Goal: Transaction & Acquisition: Purchase product/service

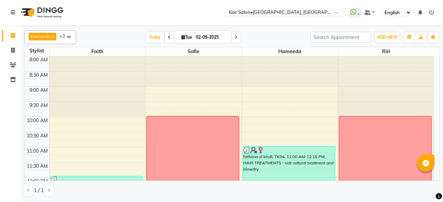
scroll to position [242, 0]
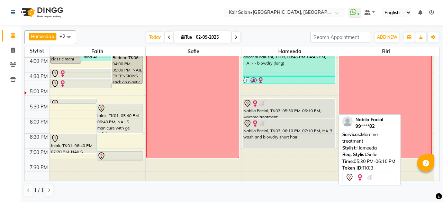
click at [271, 110] on div "Nabila Facial, TK03, 05:30 PM-06:10 PM, Moremo treatment" at bounding box center [289, 108] width 92 height 19
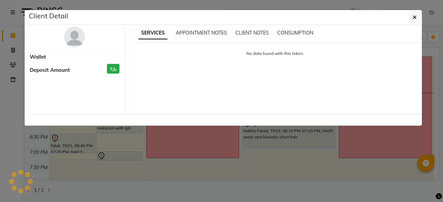
select select "7"
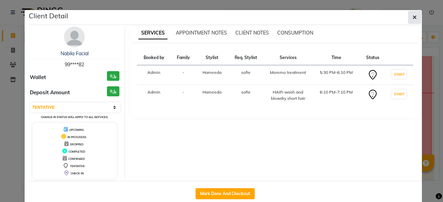
click at [413, 15] on icon "button" at bounding box center [414, 18] width 4 height 6
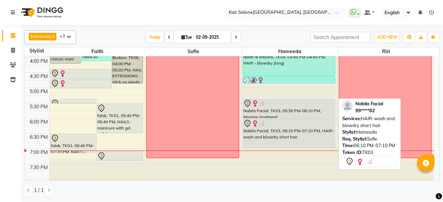
click at [292, 123] on div at bounding box center [288, 124] width 91 height 8
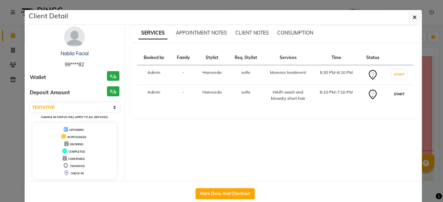
click at [394, 94] on button "START" at bounding box center [399, 94] width 14 height 9
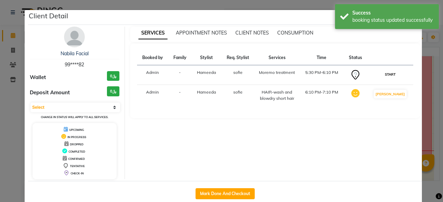
click at [392, 74] on button "START" at bounding box center [390, 74] width 14 height 9
select select "1"
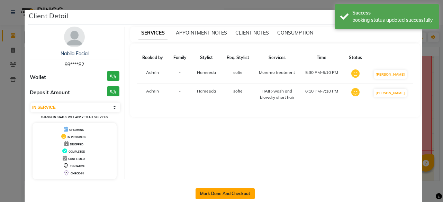
click at [245, 190] on button "Mark Done And Checkout" at bounding box center [224, 193] width 59 height 11
select select "service"
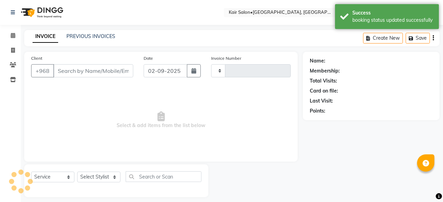
type input "1676"
select select "6490"
type input "99****82"
select select "66378"
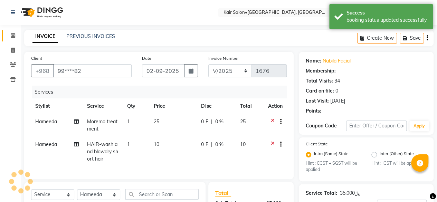
radio input "false"
radio input "true"
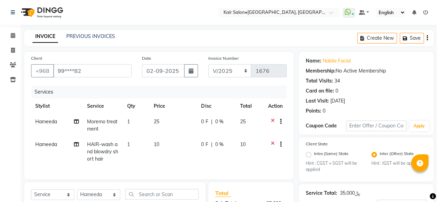
click at [161, 142] on td "10" at bounding box center [173, 152] width 47 height 30
select select "66378"
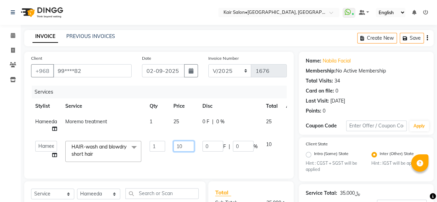
click at [185, 145] on input "10" at bounding box center [184, 146] width 21 height 11
click at [188, 145] on input "10" at bounding box center [184, 146] width 21 height 11
click at [180, 146] on input "10" at bounding box center [184, 146] width 21 height 11
click at [187, 141] on input "10" at bounding box center [184, 146] width 21 height 11
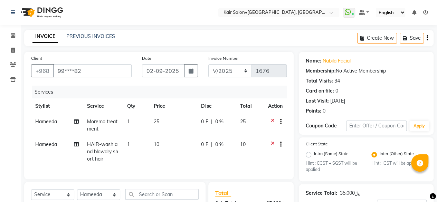
click at [162, 143] on td "10" at bounding box center [173, 152] width 47 height 30
select select "66378"
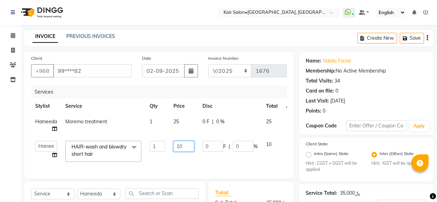
click at [187, 145] on input "10" at bounding box center [184, 146] width 21 height 11
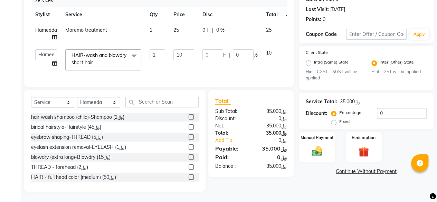
click at [346, 98] on div "﷼35.000" at bounding box center [350, 101] width 20 height 7
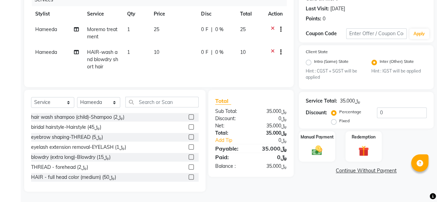
click at [346, 97] on div "﷼35.000" at bounding box center [350, 100] width 20 height 7
click at [343, 97] on div "﷼35.000" at bounding box center [350, 100] width 20 height 7
click at [361, 97] on div "﷼35.000" at bounding box center [350, 100] width 20 height 7
click at [342, 97] on div "﷼35.000" at bounding box center [350, 100] width 20 height 7
click at [272, 49] on icon at bounding box center [273, 53] width 4 height 9
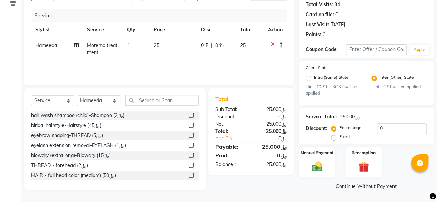
scroll to position [76, 0]
click at [272, 45] on icon at bounding box center [273, 46] width 4 height 9
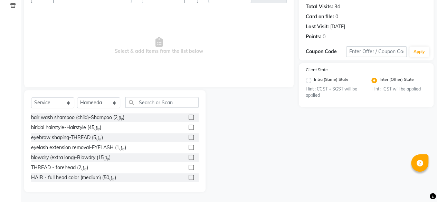
scroll to position [5, 0]
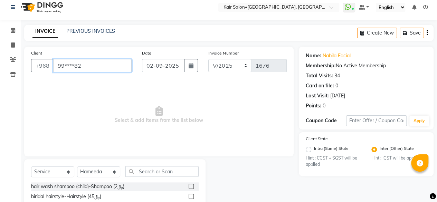
click at [77, 66] on input "99****82" at bounding box center [92, 65] width 78 height 13
click at [126, 64] on input "99****8992" at bounding box center [92, 65] width 78 height 13
click at [109, 63] on input "99****8992" at bounding box center [92, 65] width 78 height 13
click at [95, 69] on input "99****8992" at bounding box center [92, 65] width 78 height 13
type input "99****8992"
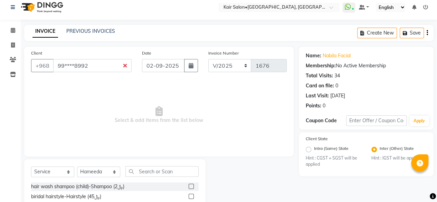
click at [45, 56] on div "Client +968 99****8992" at bounding box center [81, 63] width 111 height 28
click at [61, 65] on input "99****8992" at bounding box center [92, 65] width 78 height 13
click at [90, 61] on input "99****8992" at bounding box center [92, 65] width 78 height 13
click at [116, 66] on input "99****8992" at bounding box center [92, 65] width 78 height 13
drag, startPoint x: 124, startPoint y: 67, endPoint x: 127, endPoint y: 64, distance: 3.9
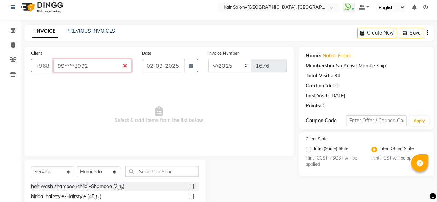
click at [127, 64] on input "99****8992" at bounding box center [92, 65] width 78 height 13
click at [82, 63] on input "99****8992" at bounding box center [92, 65] width 78 height 13
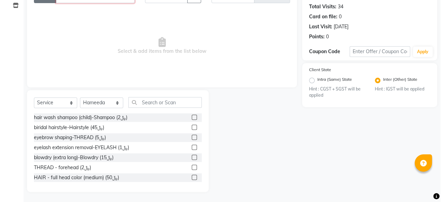
scroll to position [0, 0]
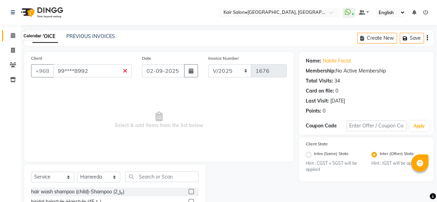
click at [14, 35] on icon at bounding box center [13, 35] width 4 height 5
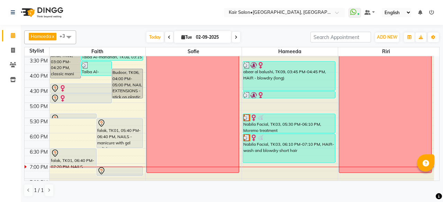
scroll to position [242, 0]
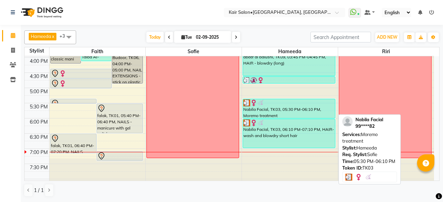
click at [268, 109] on div "Nabila Facial, TK03, 05:30 PM-06:10 PM, Moremo treatment" at bounding box center [289, 108] width 92 height 19
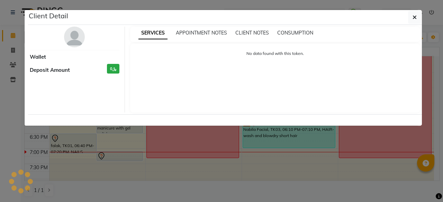
select select "3"
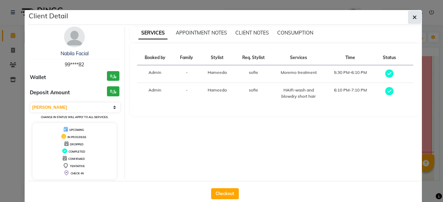
click at [412, 17] on icon "button" at bounding box center [414, 18] width 4 height 6
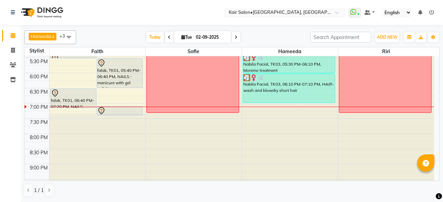
scroll to position [277, 0]
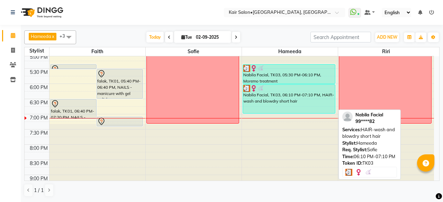
click at [295, 91] on div at bounding box center [288, 88] width 91 height 7
select select "3"
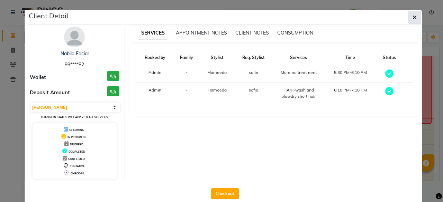
click at [412, 16] on icon "button" at bounding box center [414, 18] width 4 height 6
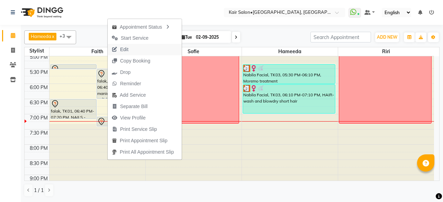
click at [133, 47] on button "Edit" at bounding box center [145, 49] width 74 height 11
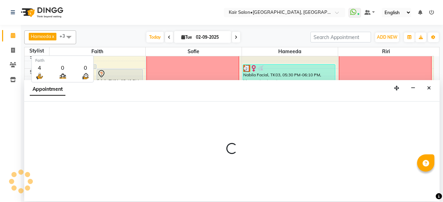
select select "tentative"
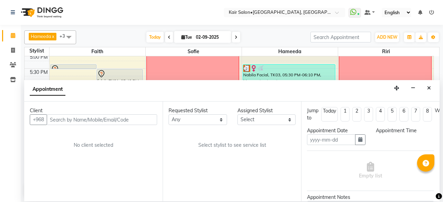
type input "02-09-2025"
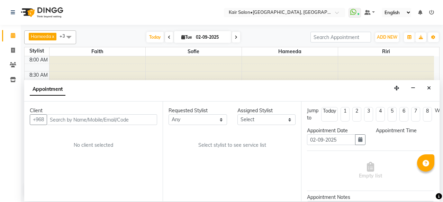
select select "1050"
select select "49362"
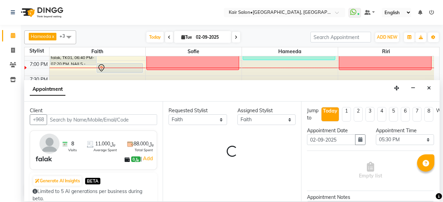
select select "3223"
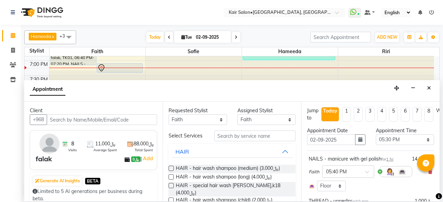
select select "3223"
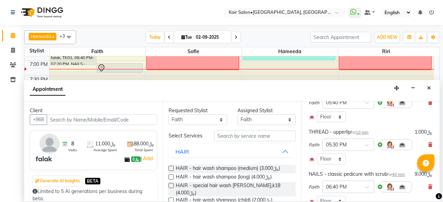
scroll to position [35, 0]
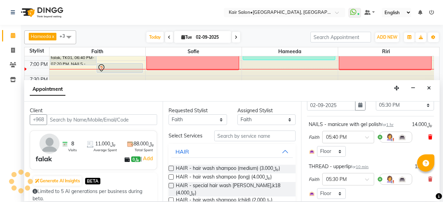
click at [428, 137] on icon at bounding box center [430, 137] width 4 height 5
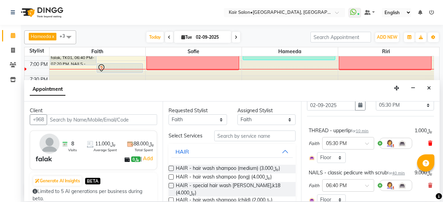
click at [428, 141] on icon at bounding box center [430, 143] width 4 height 5
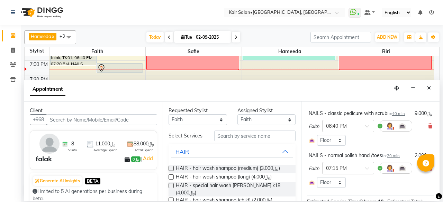
scroll to position [69, 0]
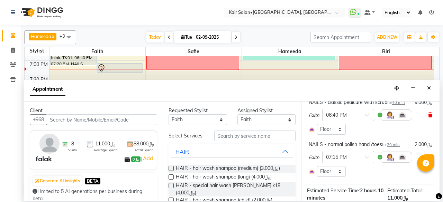
click at [428, 118] on icon at bounding box center [430, 115] width 4 height 5
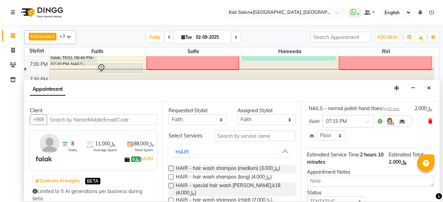
click at [428, 118] on span at bounding box center [430, 121] width 4 height 7
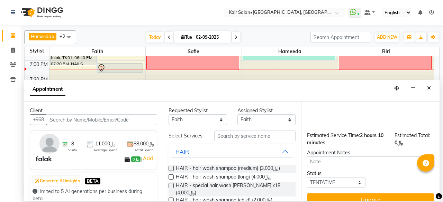
scroll to position [67, 0]
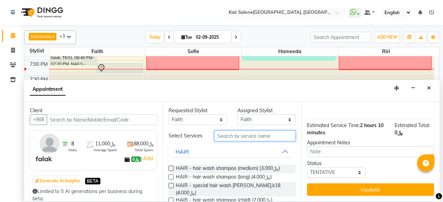
click at [240, 136] on input "text" at bounding box center [254, 136] width 81 height 11
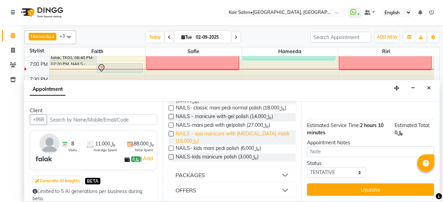
scroll to position [115, 0]
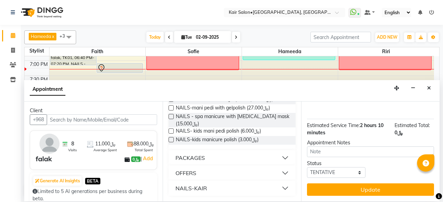
type input "mani"
click at [213, 173] on button "OFFERS" at bounding box center [231, 173] width 121 height 12
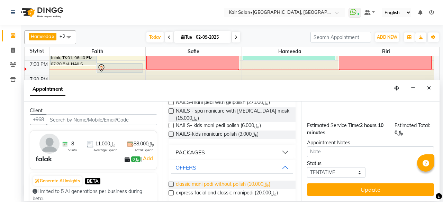
click at [223, 188] on span "classic mani pedi without polish (﷼10.000)" at bounding box center [223, 185] width 94 height 9
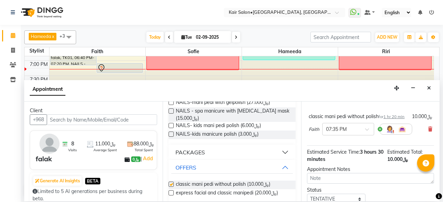
checkbox input "false"
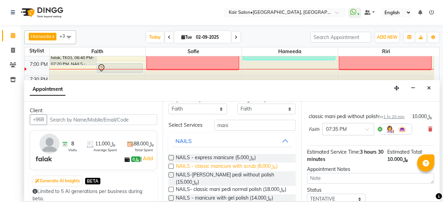
scroll to position [0, 0]
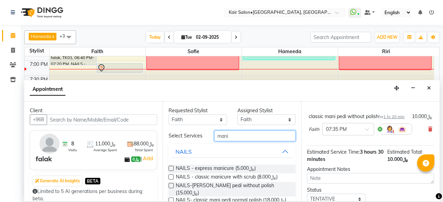
drag, startPoint x: 238, startPoint y: 137, endPoint x: 183, endPoint y: 150, distance: 56.5
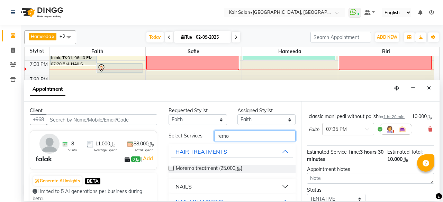
type input "remo"
click at [196, 180] on button "NAILS" at bounding box center [231, 186] width 121 height 12
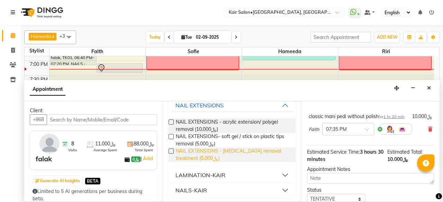
scroll to position [132, 0]
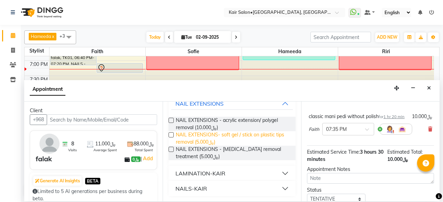
click at [180, 135] on span "NAIL EXTENSIONS- soft gel / stick on plastic tips removal (﷼5.000)" at bounding box center [233, 138] width 114 height 15
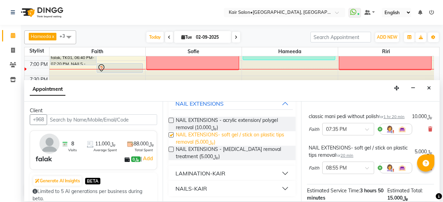
checkbox input "false"
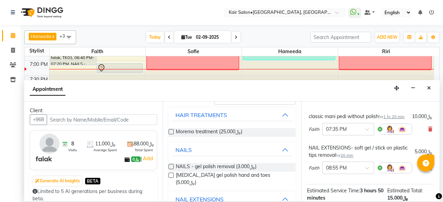
scroll to position [0, 0]
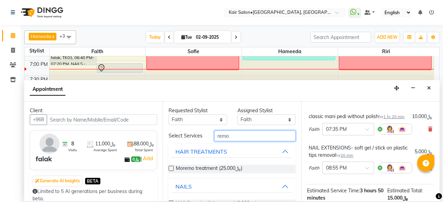
drag, startPoint x: 233, startPoint y: 132, endPoint x: 203, endPoint y: 138, distance: 30.3
click at [204, 138] on div "Select Services remo" at bounding box center [231, 136] width 137 height 11
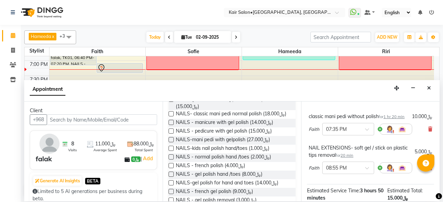
scroll to position [138, 0]
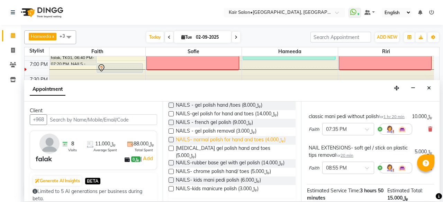
type input "nail po"
click at [227, 145] on span "NAILS- normal polish for hand and toes (﷼4.000)" at bounding box center [231, 140] width 110 height 9
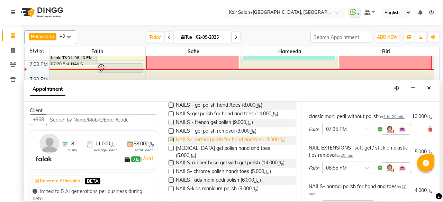
checkbox input "false"
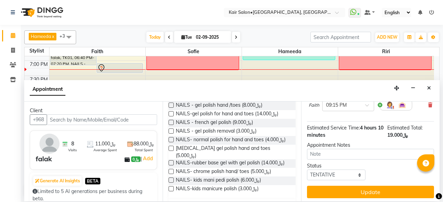
scroll to position [184, 0]
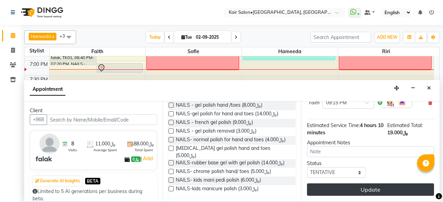
click at [367, 184] on button "Update" at bounding box center [370, 190] width 127 height 12
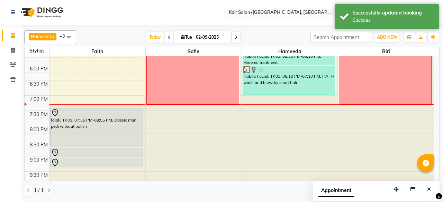
scroll to position [296, 0]
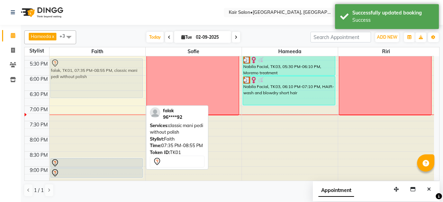
drag, startPoint x: 95, startPoint y: 119, endPoint x: 97, endPoint y: 70, distance: 49.5
click at [97, 70] on div "fathima al kindi, TK02, 03:00 PM-04:20 PM, classic mani pedi without polish Tai…" at bounding box center [97, 14] width 96 height 486
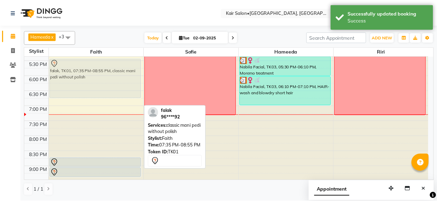
scroll to position [284, 0]
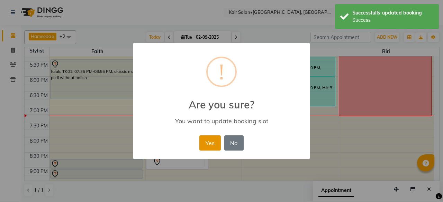
click at [214, 150] on button "Yes" at bounding box center [209, 143] width 21 height 15
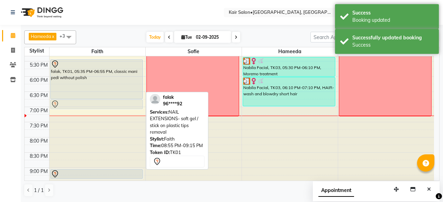
drag, startPoint x: 100, startPoint y: 162, endPoint x: 103, endPoint y: 104, distance: 58.2
click at [103, 104] on div "fathima al kindi, TK02, 03:00 PM-04:20 PM, classic mani pedi without polish Tai…" at bounding box center [97, 16] width 96 height 486
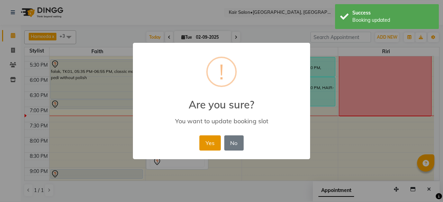
click at [214, 143] on button "Yes" at bounding box center [209, 143] width 21 height 15
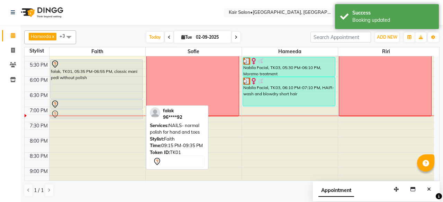
drag, startPoint x: 89, startPoint y: 174, endPoint x: 93, endPoint y: 116, distance: 57.9
click at [93, 116] on div "fathima al kindi, TK02, 03:00 PM-04:20 PM, classic mani pedi without polish Tai…" at bounding box center [97, 16] width 96 height 486
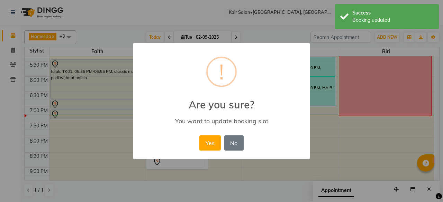
click at [206, 142] on button "Yes" at bounding box center [209, 143] width 21 height 15
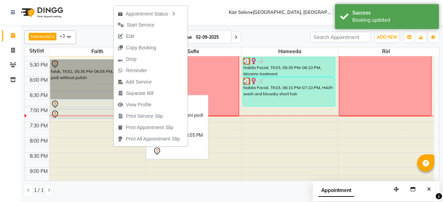
click at [82, 77] on link "falak, TK01, 05:35 PM-06:55 PM, classic mani pedi without polish" at bounding box center [96, 79] width 93 height 40
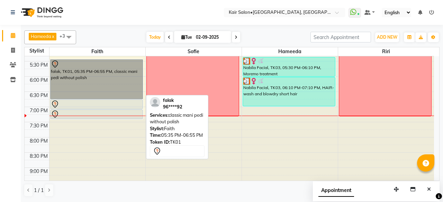
click at [91, 78] on link "falak, TK01, 05:35 PM-06:55 PM, classic mani pedi without polish" at bounding box center [96, 79] width 93 height 40
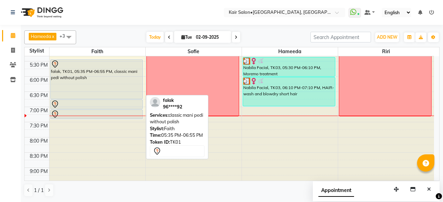
select select "7"
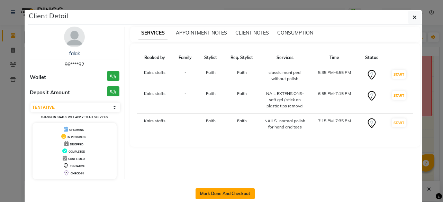
click at [227, 188] on button "Mark Done And Checkout" at bounding box center [224, 193] width 59 height 11
select select "service"
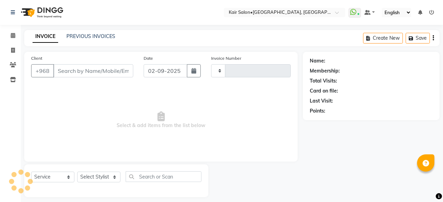
type input "1676"
select select "6490"
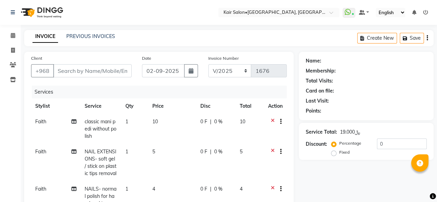
type input "96****92"
select select "49362"
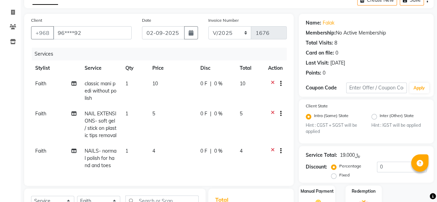
scroll to position [142, 0]
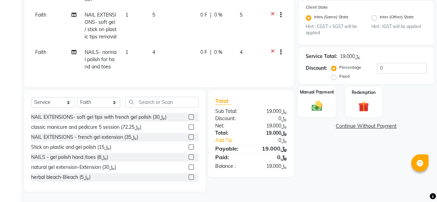
click at [316, 100] on img at bounding box center [317, 106] width 18 height 12
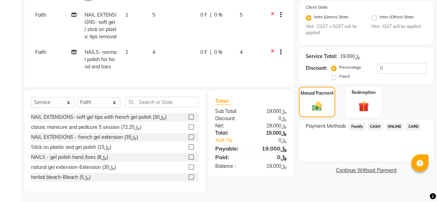
click at [413, 123] on span "CARD" at bounding box center [413, 127] width 15 height 8
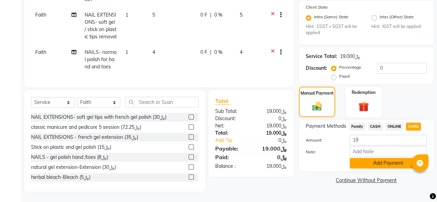
click at [394, 158] on button "Add Payment" at bounding box center [388, 163] width 77 height 11
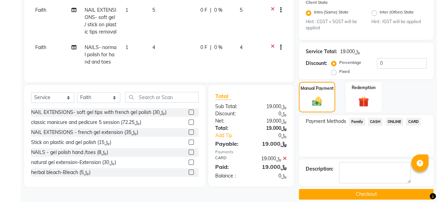
click at [373, 194] on button "Checkout" at bounding box center [366, 194] width 135 height 11
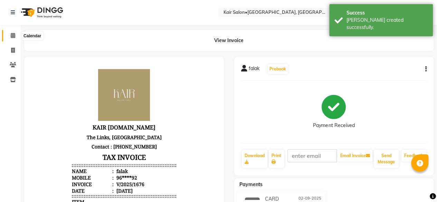
click at [11, 32] on span at bounding box center [13, 36] width 12 height 8
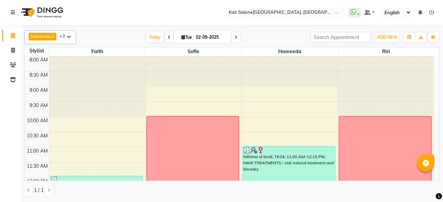
click at [235, 35] on icon at bounding box center [235, 37] width 3 height 4
type input "[DATE]"
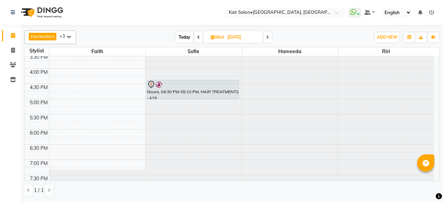
scroll to position [242, 0]
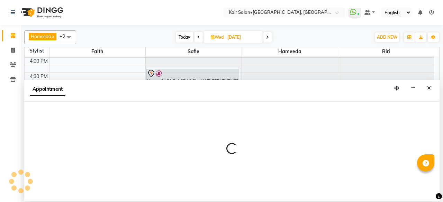
select select "89249"
select select "1080"
select select "tentative"
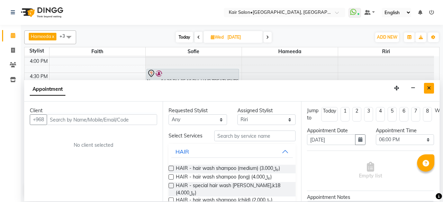
click at [430, 87] on icon "Close" at bounding box center [429, 88] width 4 height 5
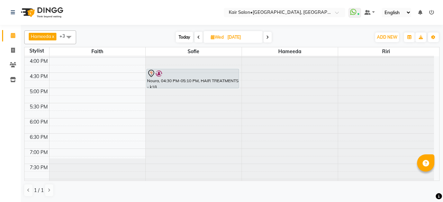
select select "58893"
select select "tentative"
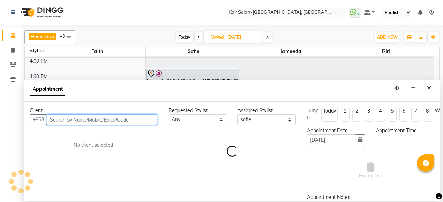
select select "1080"
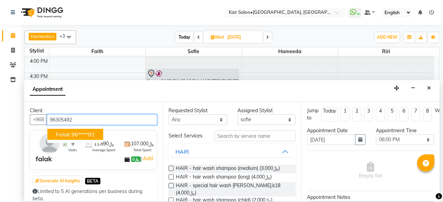
click at [91, 130] on button "falak 96****92" at bounding box center [75, 134] width 56 height 11
type input "96****92"
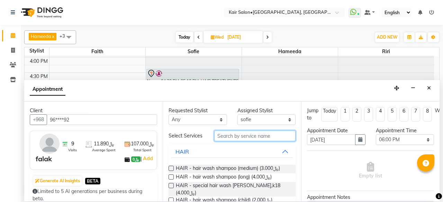
click at [251, 137] on input "text" at bounding box center [254, 136] width 81 height 11
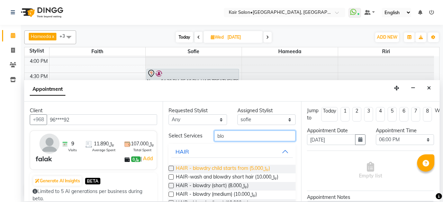
scroll to position [35, 0]
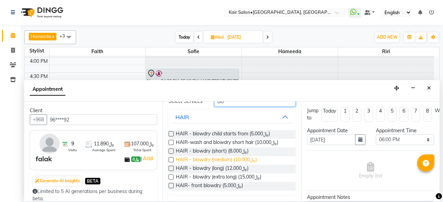
type input "blo"
click at [232, 160] on span "HAIR - blowdry (medium) (﷼10.000)" at bounding box center [216, 160] width 81 height 9
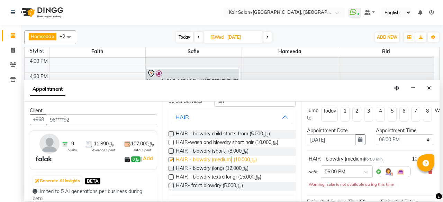
checkbox input "false"
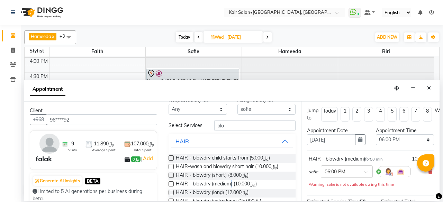
scroll to position [0, 0]
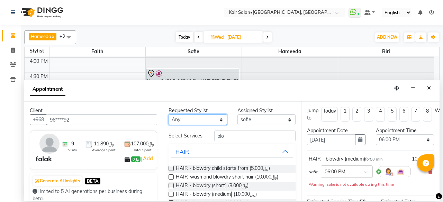
click at [210, 119] on select "Any Faith HABSATBEE [PERSON_NAME] Madam [PERSON_NAME] Madam [PERSON_NAME] Madam…" at bounding box center [197, 119] width 58 height 11
select select "58893"
click at [168, 114] on select "Any Faith HABSATBEE [PERSON_NAME] Madam [PERSON_NAME] Madam [PERSON_NAME] Madam…" at bounding box center [197, 119] width 58 height 11
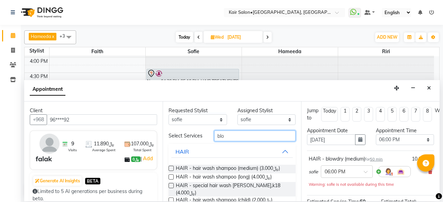
drag, startPoint x: 237, startPoint y: 132, endPoint x: 191, endPoint y: 139, distance: 46.4
click at [193, 139] on div "Select Services blo" at bounding box center [231, 136] width 137 height 11
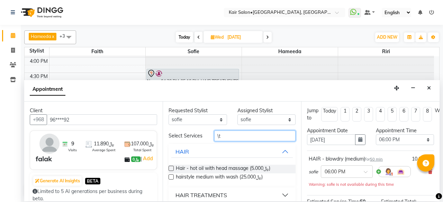
type input "\"
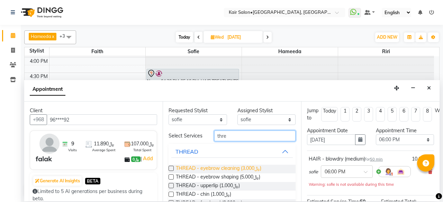
type input "thre"
click at [225, 167] on span "THREAD - eyebrow cleaning (﷼3.000)" at bounding box center [218, 169] width 85 height 9
checkbox input "false"
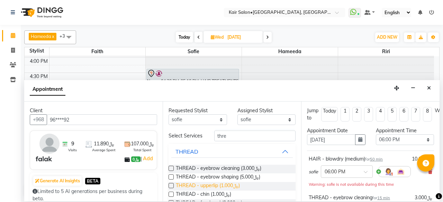
click at [225, 183] on span "THREAD - upperlip (﷼1.000)" at bounding box center [208, 186] width 64 height 9
checkbox input "false"
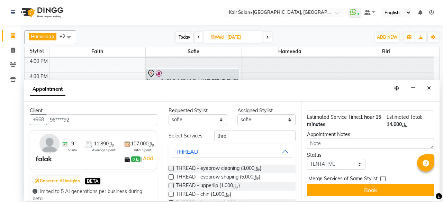
scroll to position [153, 0]
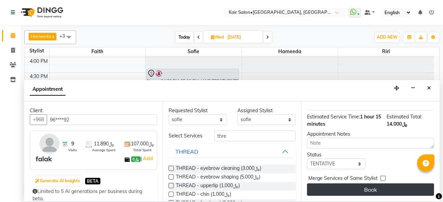
click at [360, 184] on button "Book" at bounding box center [370, 190] width 127 height 12
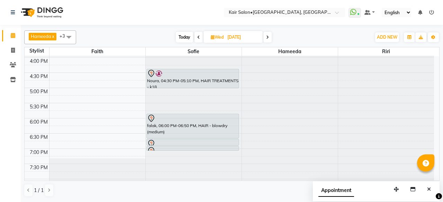
click at [179, 36] on span "Today" at bounding box center [184, 37] width 17 height 11
type input "02-09-2025"
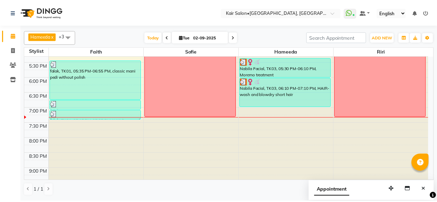
scroll to position [261, 0]
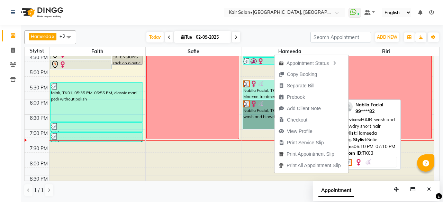
click at [257, 111] on link "Nabila Facial, TK03, 06:10 PM-07:10 PM, HAIR-wash and blowdry short hair" at bounding box center [288, 114] width 93 height 29
select select "3"
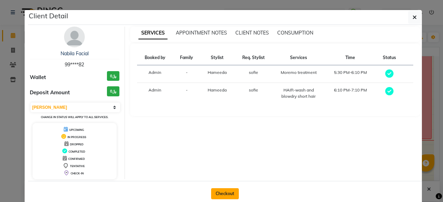
click at [221, 192] on button "Checkout" at bounding box center [225, 193] width 28 height 11
select select "service"
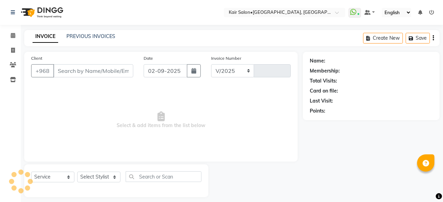
select select "6490"
type input "1677"
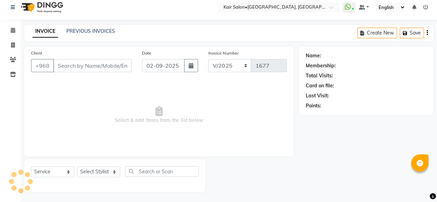
type input "99****82"
select select "66378"
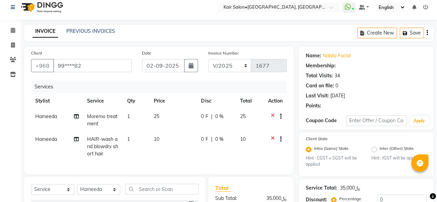
scroll to position [97, 0]
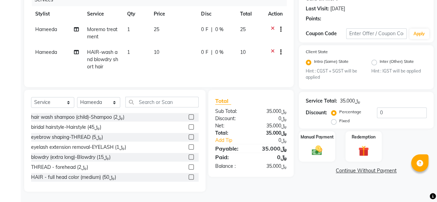
radio input "false"
radio input "true"
click at [104, 51] on span "HAIR-wash and blowdry short hair" at bounding box center [102, 59] width 31 height 21
select select "66378"
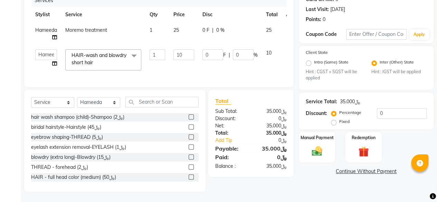
scroll to position [96, 0]
click at [104, 52] on span "HAIR-wash and blowdry short hair" at bounding box center [99, 58] width 55 height 13
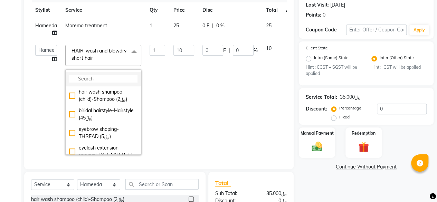
click at [106, 75] on input "multiselect-search" at bounding box center [103, 78] width 68 height 7
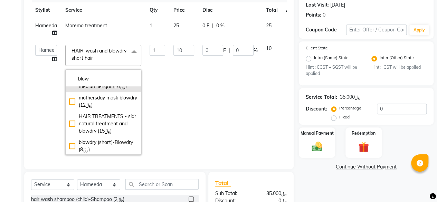
scroll to position [311, 0]
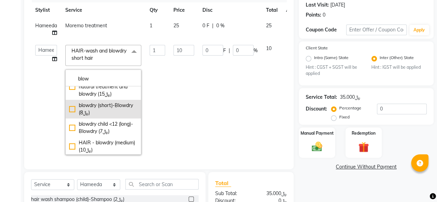
type input "blow"
click at [109, 117] on div "blowdry (short)-Blowdry (﷼8)" at bounding box center [103, 109] width 68 height 15
checkbox input "true"
checkbox input "false"
type input "8"
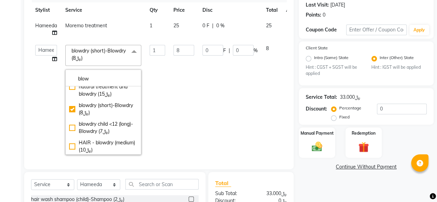
click at [209, 78] on td "0 F | 0 %" at bounding box center [230, 100] width 64 height 118
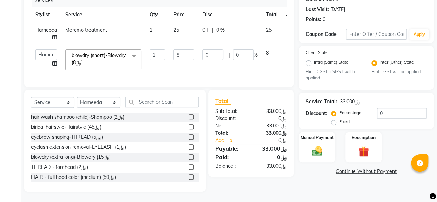
scroll to position [0, 0]
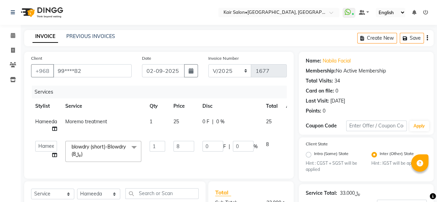
click at [179, 122] on span "25" at bounding box center [177, 122] width 6 height 6
select select "66378"
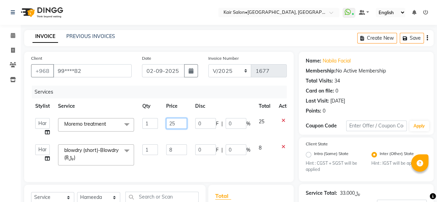
drag, startPoint x: 185, startPoint y: 121, endPoint x: 146, endPoint y: 128, distance: 39.3
click at [146, 128] on tr "Faith HABSATBEE [PERSON_NAME] Kairs staffs Madam [PERSON_NAME] Madam [PERSON_NA…" at bounding box center [164, 127] width 267 height 26
type input "0"
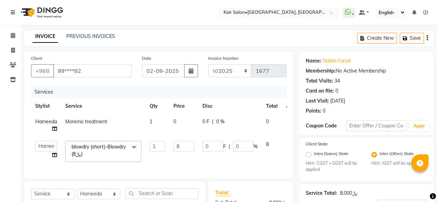
click at [239, 100] on th "Disc" at bounding box center [230, 107] width 64 height 16
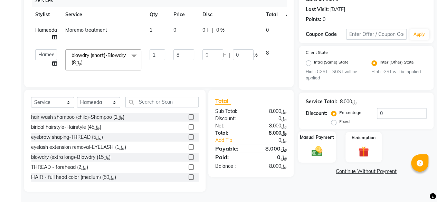
click at [325, 136] on div "Manual Payment" at bounding box center [317, 147] width 38 height 31
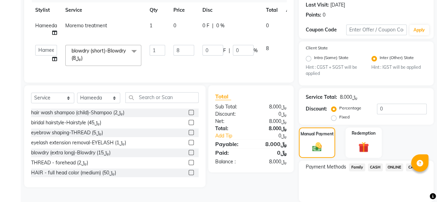
scroll to position [120, 0]
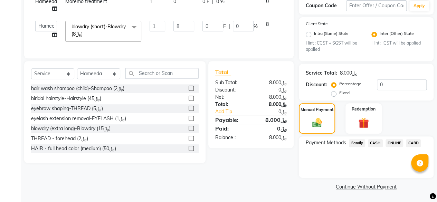
click at [400, 142] on span "ONLINE" at bounding box center [395, 143] width 18 height 8
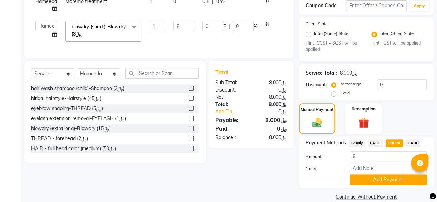
click at [379, 177] on button "Add Payment" at bounding box center [388, 180] width 77 height 11
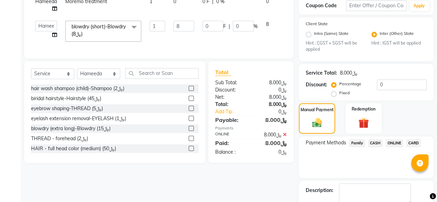
scroll to position [149, 0]
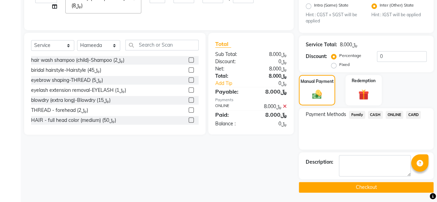
click at [368, 188] on button "Checkout" at bounding box center [366, 187] width 135 height 11
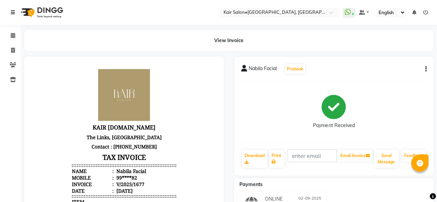
click at [13, 11] on icon at bounding box center [13, 12] width 4 height 5
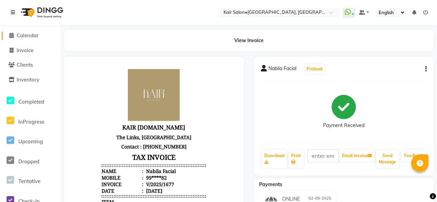
click at [10, 33] on icon at bounding box center [11, 35] width 4 height 5
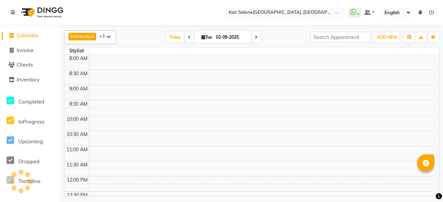
scroll to position [330, 0]
